Goal: Information Seeking & Learning: Learn about a topic

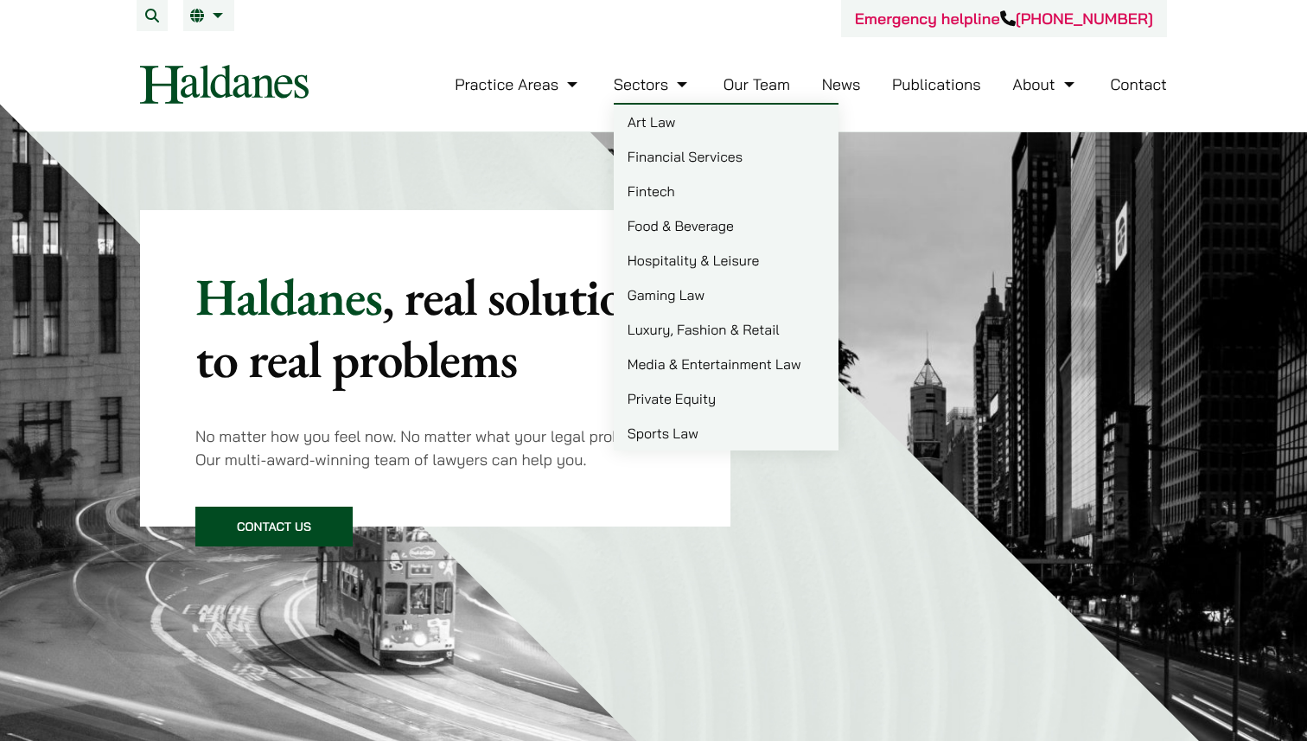
click at [640, 304] on link "Gaming Law" at bounding box center [726, 294] width 225 height 35
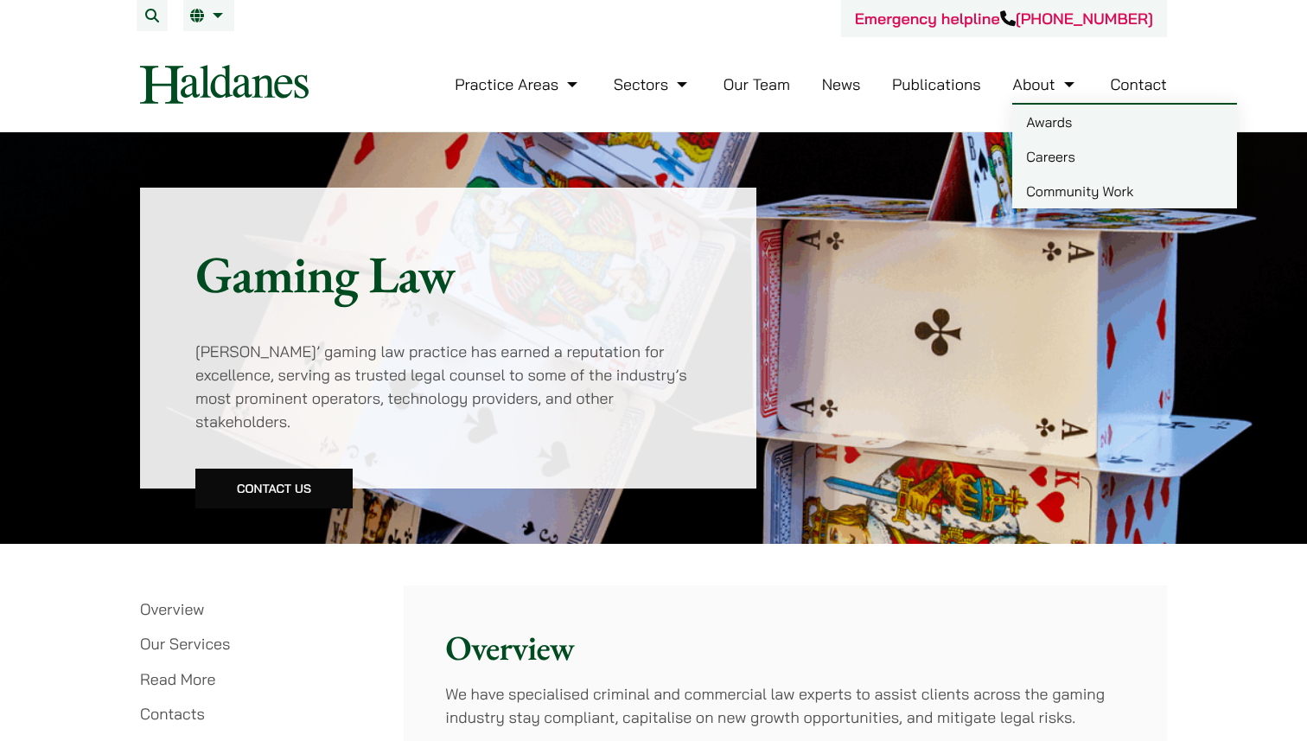
click at [1042, 157] on link "Careers" at bounding box center [1124, 156] width 225 height 35
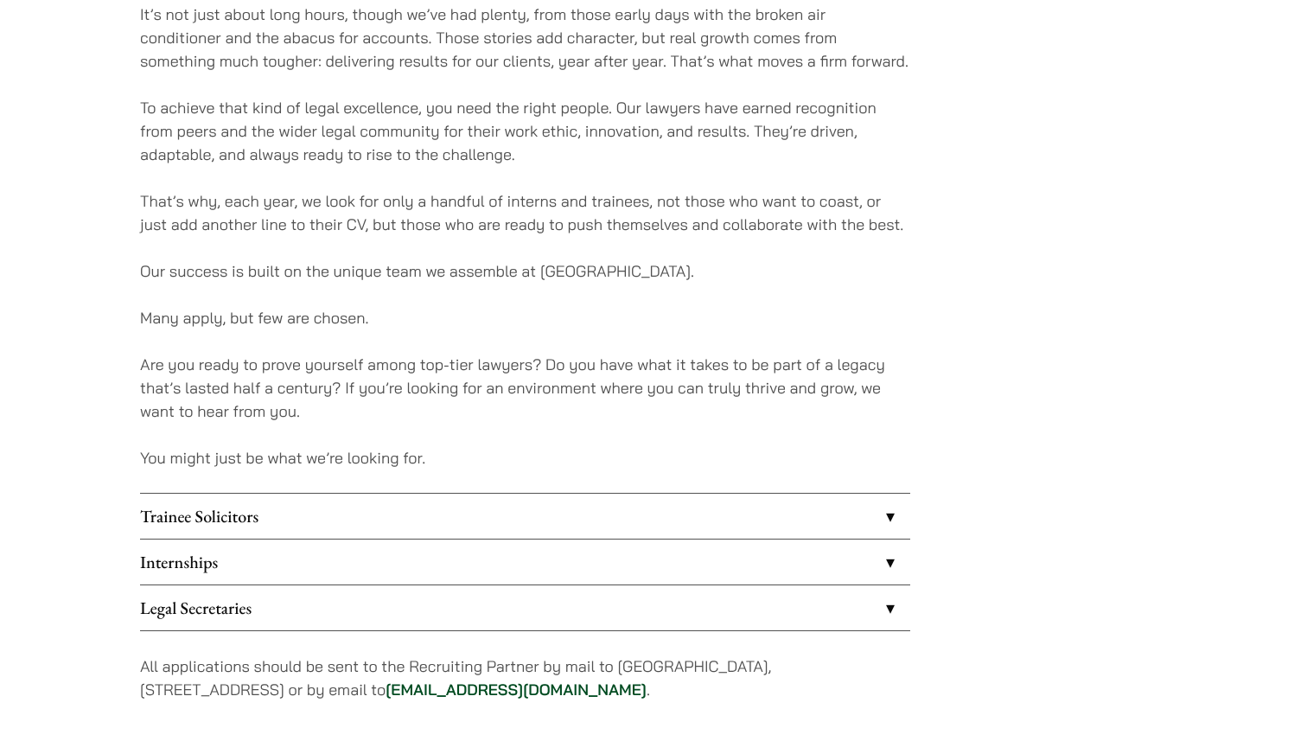
scroll to position [1119, 0]
click at [484, 521] on link "Trainee Solicitors" at bounding box center [525, 518] width 770 height 45
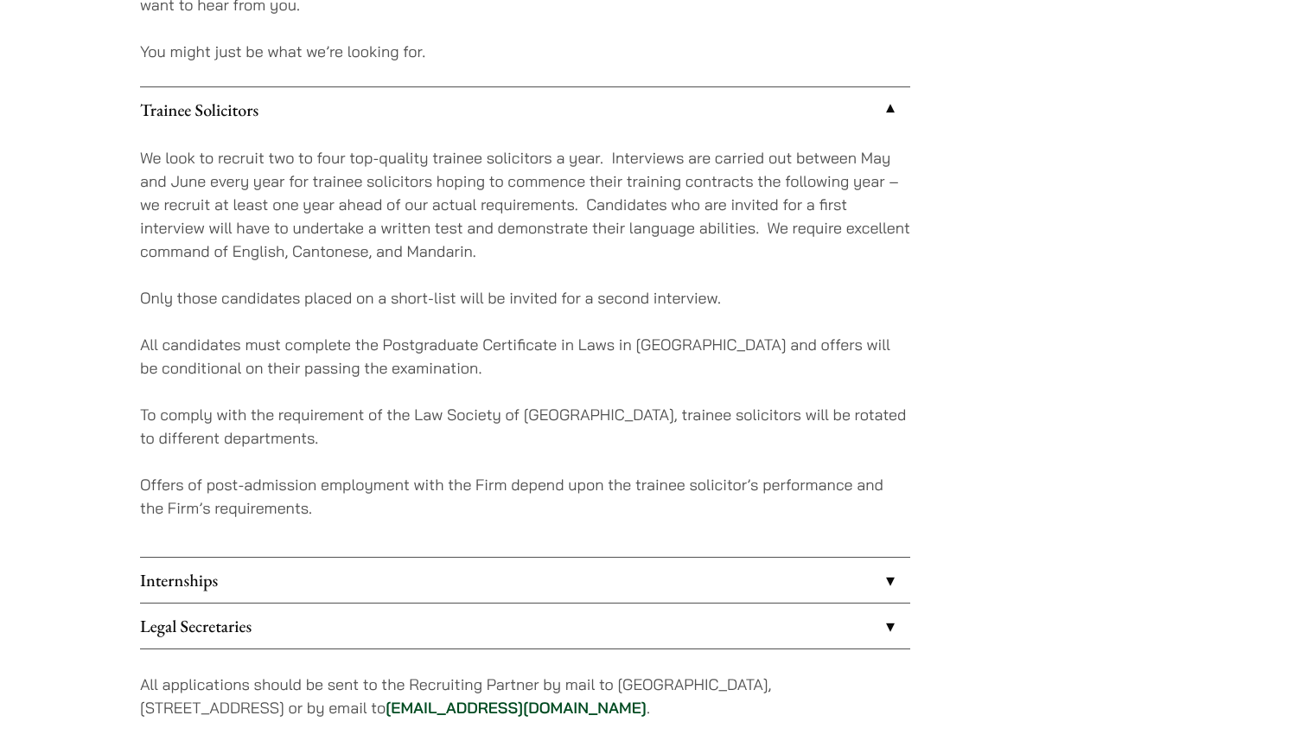
scroll to position [1535, 0]
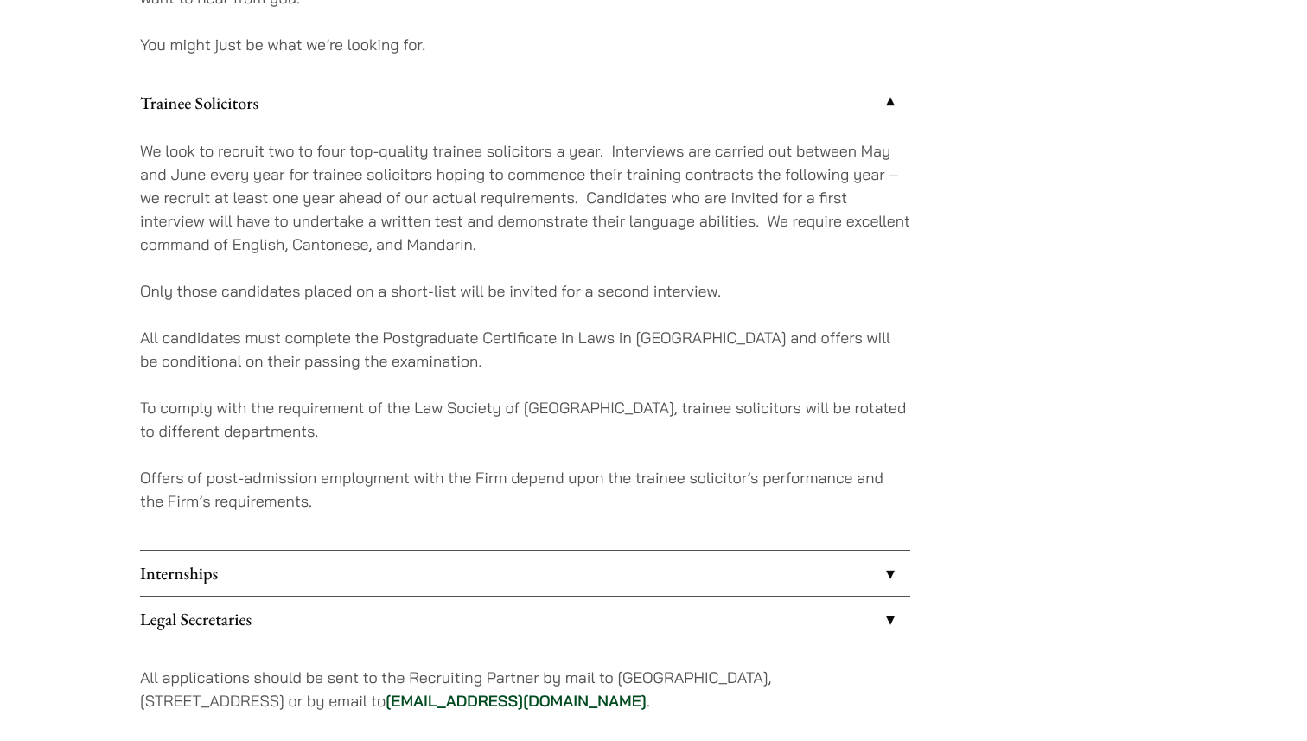
click at [513, 551] on link "Internships" at bounding box center [525, 573] width 770 height 45
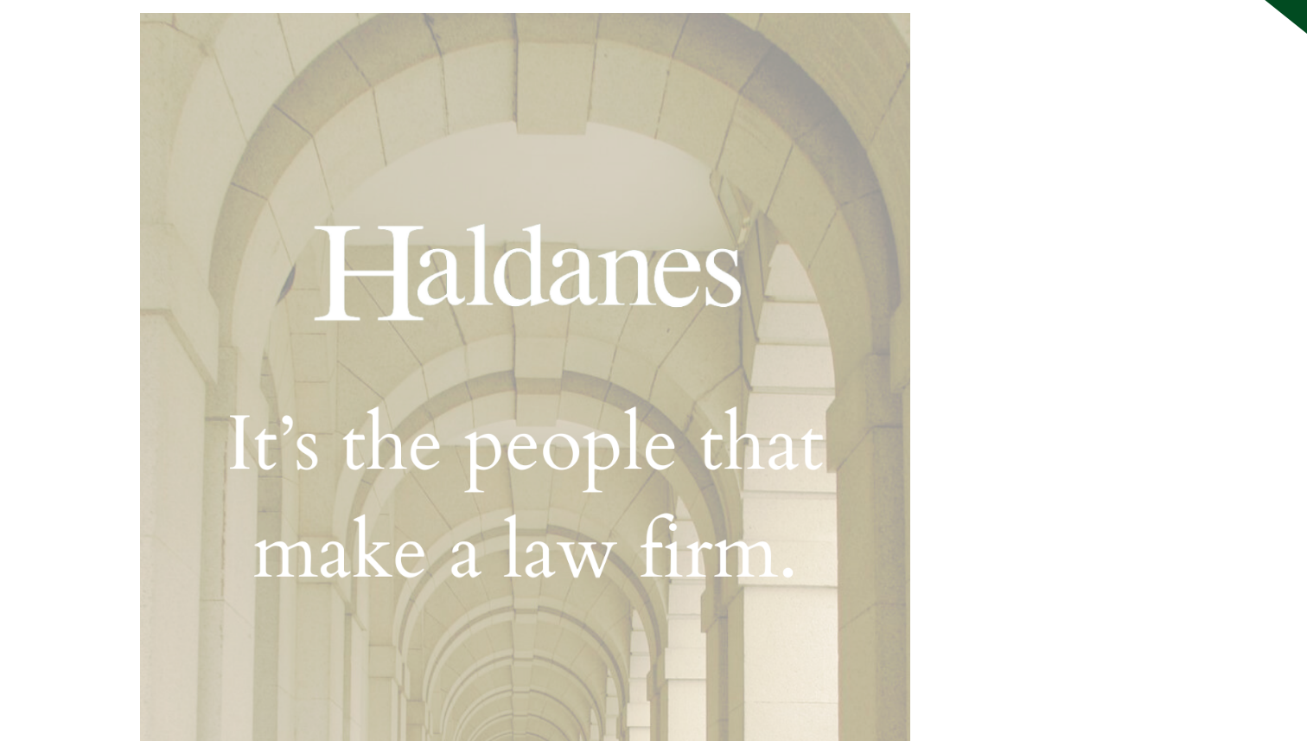
scroll to position [292, 0]
